Goal: Contribute content

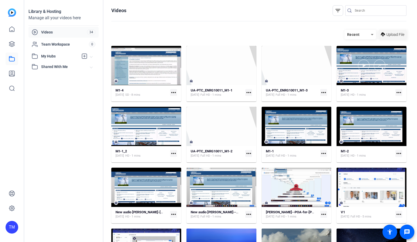
click at [398, 34] on span "Upload File" at bounding box center [395, 35] width 18 height 6
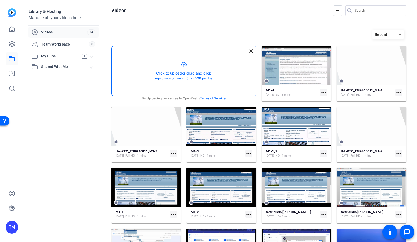
click at [172, 75] on button "button" at bounding box center [184, 71] width 144 height 50
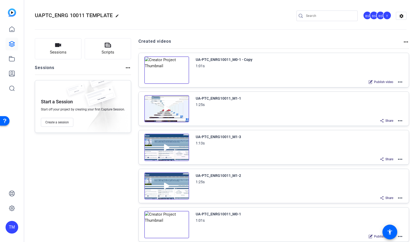
click at [398, 81] on mat-icon "more_horiz" at bounding box center [400, 82] width 6 height 6
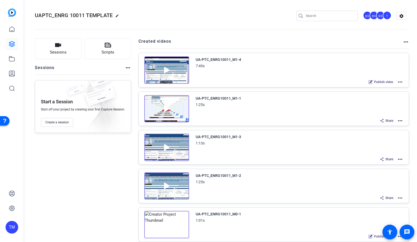
click at [401, 83] on mat-icon "more_horiz" at bounding box center [400, 82] width 6 height 6
click at [390, 89] on span "Edit in Creator" at bounding box center [380, 88] width 37 height 6
